Goal: Browse casually

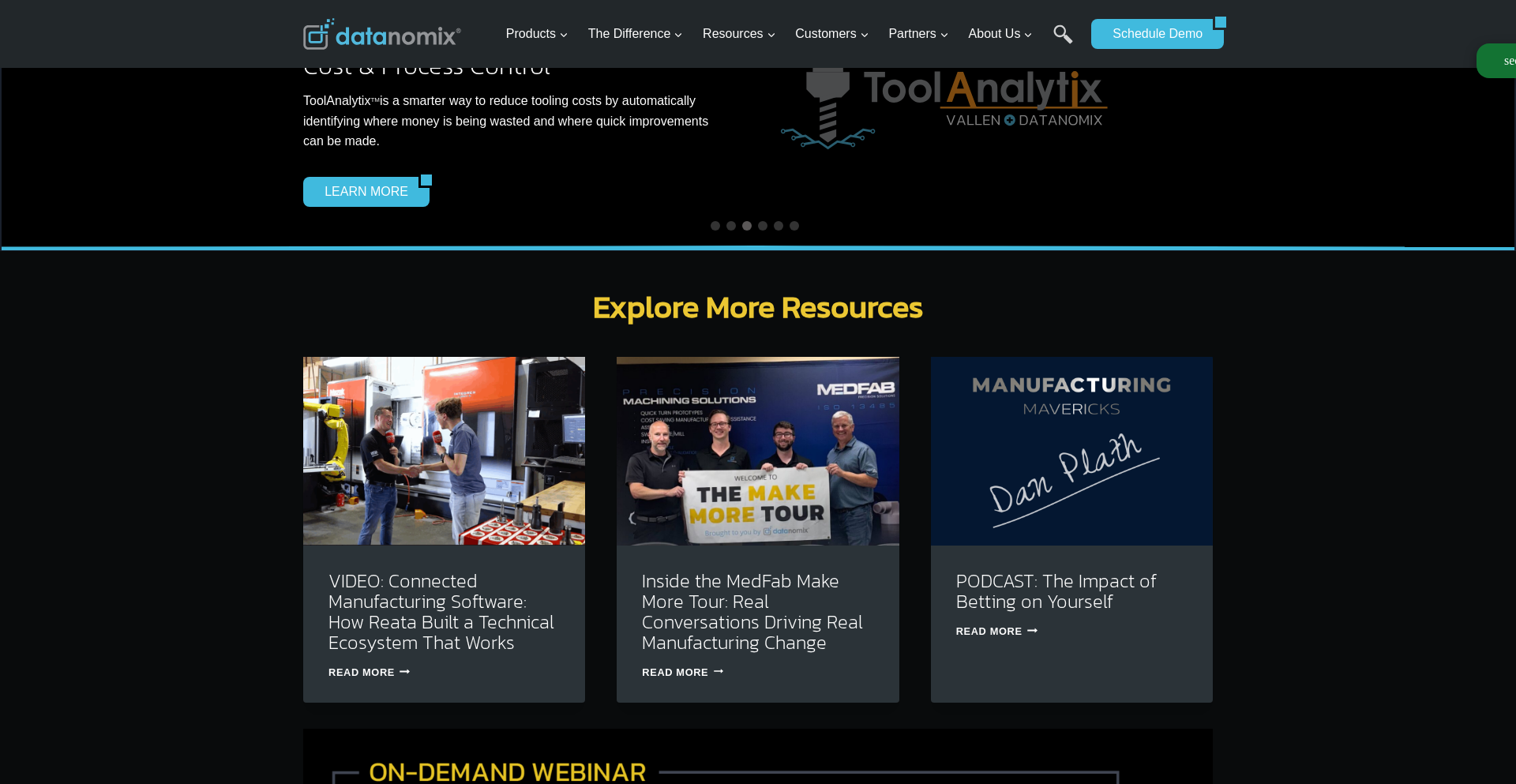
scroll to position [4761, 0]
